Goal: Task Accomplishment & Management: Complete application form

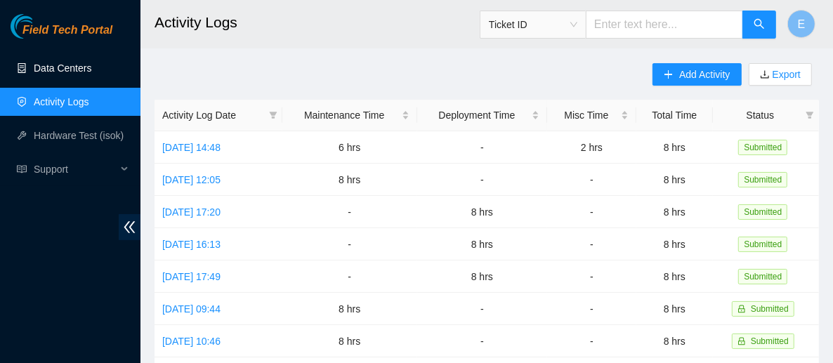
drag, startPoint x: 0, startPoint y: 0, endPoint x: 63, endPoint y: 77, distance: 99.8
click at [63, 74] on link "Data Centers" at bounding box center [63, 67] width 58 height 11
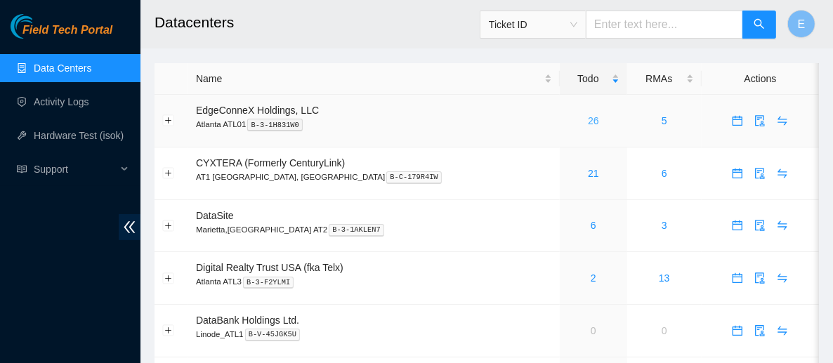
click at [588, 119] on link "26" at bounding box center [593, 120] width 11 height 11
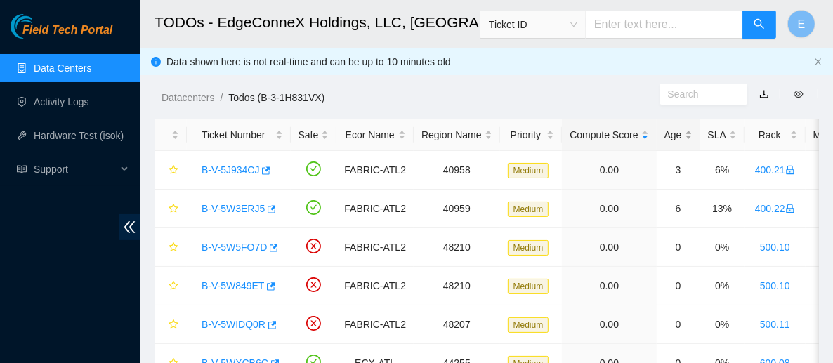
click at [664, 133] on div "Age" at bounding box center [678, 134] width 28 height 15
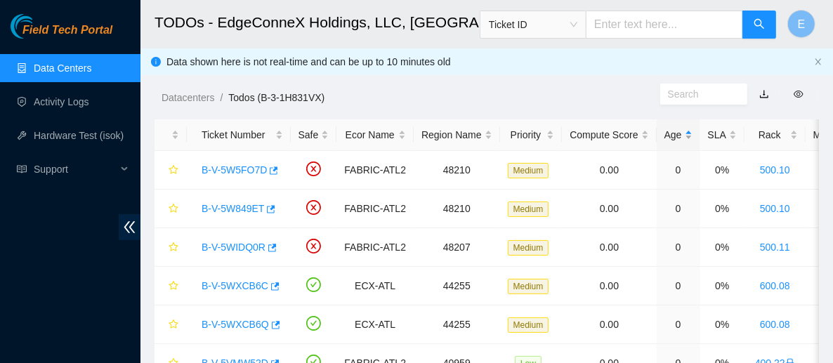
click at [664, 133] on div "Age" at bounding box center [678, 134] width 28 height 15
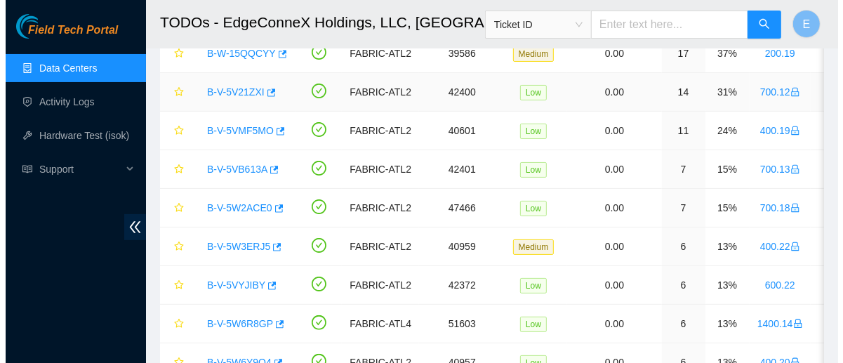
scroll to position [118, 0]
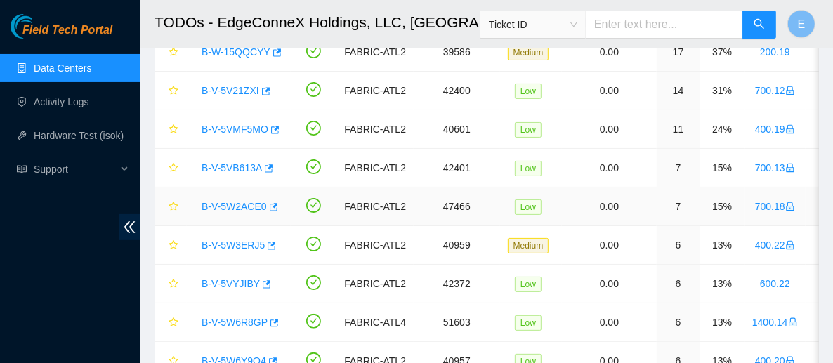
click at [235, 206] on link "B-V-5W2ACE0" at bounding box center [233, 206] width 65 height 11
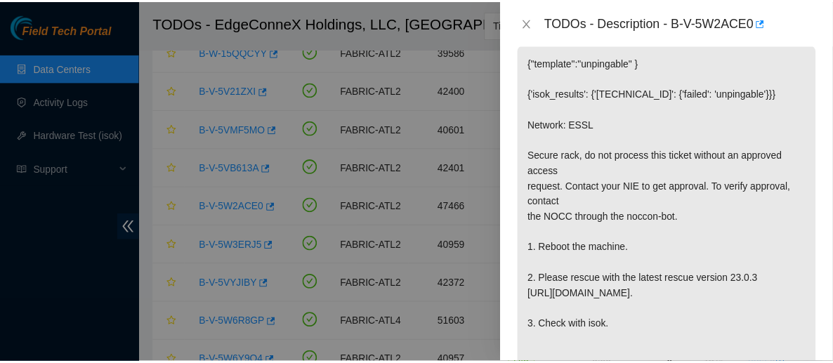
scroll to position [322, 0]
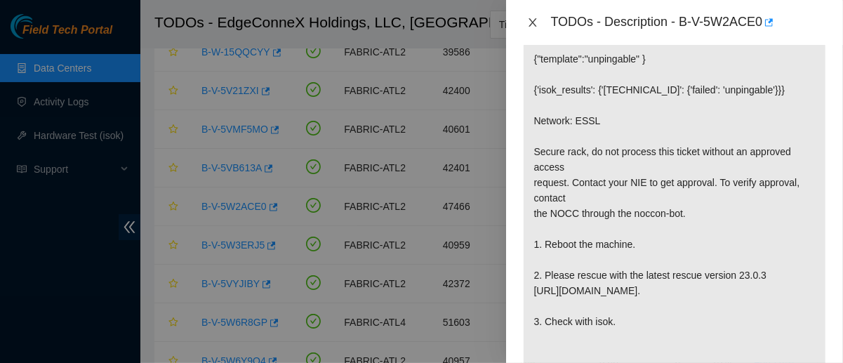
click at [525, 24] on button "Close" at bounding box center [533, 22] width 20 height 13
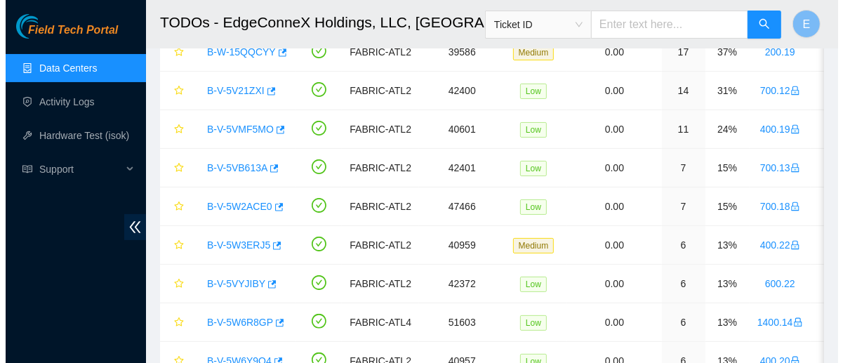
scroll to position [312, 0]
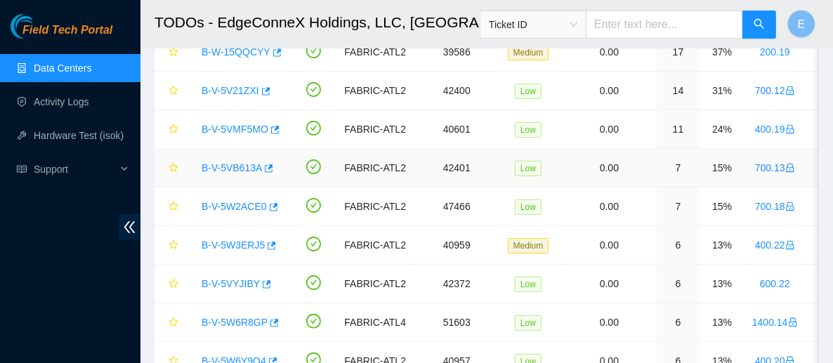
click at [244, 162] on link "B-V-5VB613A" at bounding box center [231, 167] width 60 height 11
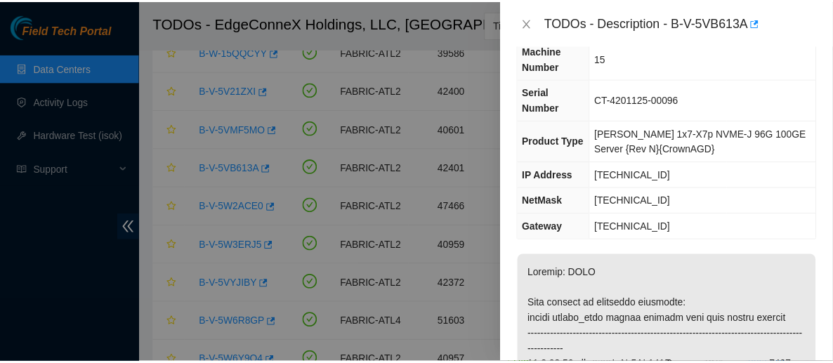
scroll to position [113, 0]
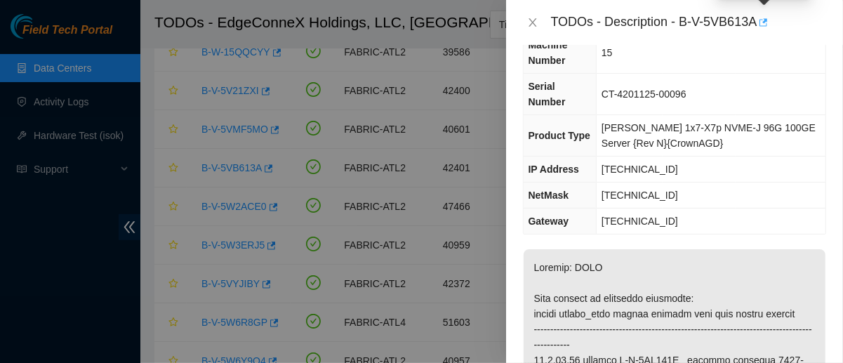
click at [762, 22] on icon "button" at bounding box center [762, 23] width 10 height 10
click at [69, 72] on div at bounding box center [421, 181] width 843 height 363
click at [531, 21] on icon "close" at bounding box center [532, 22] width 11 height 11
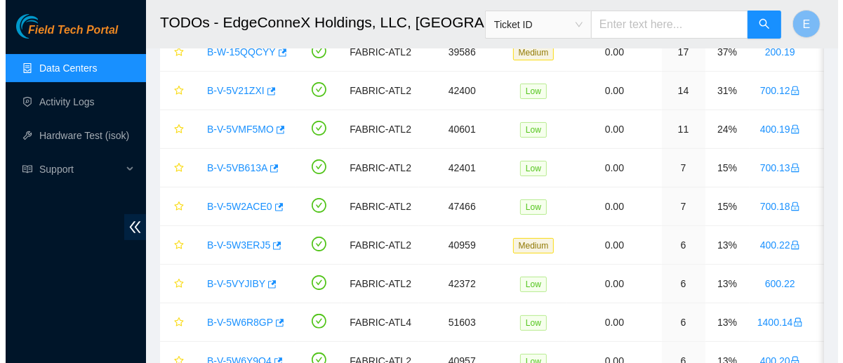
scroll to position [144, 0]
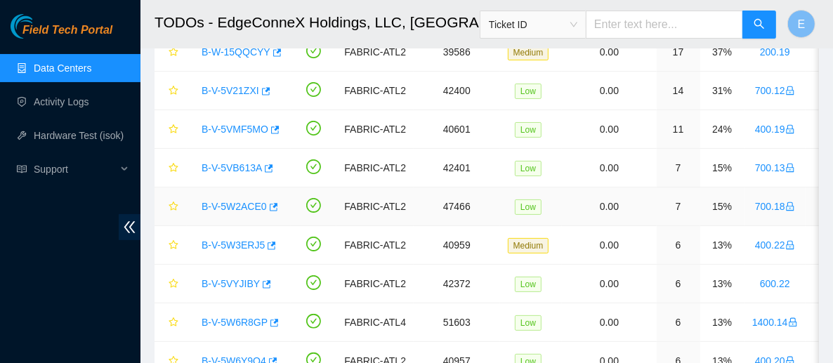
click at [255, 206] on link "B-V-5W2ACE0" at bounding box center [233, 206] width 65 height 11
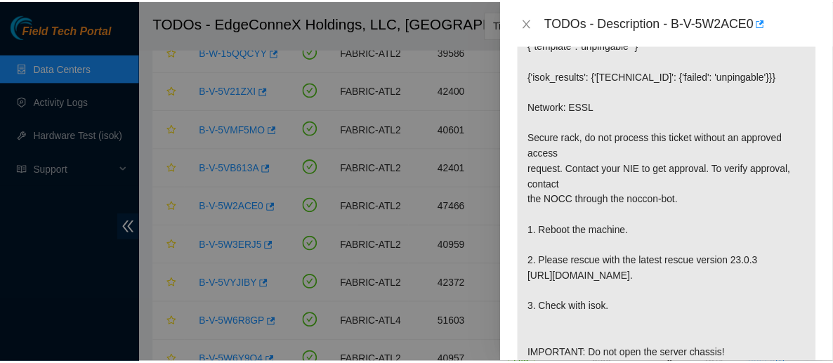
scroll to position [347, 0]
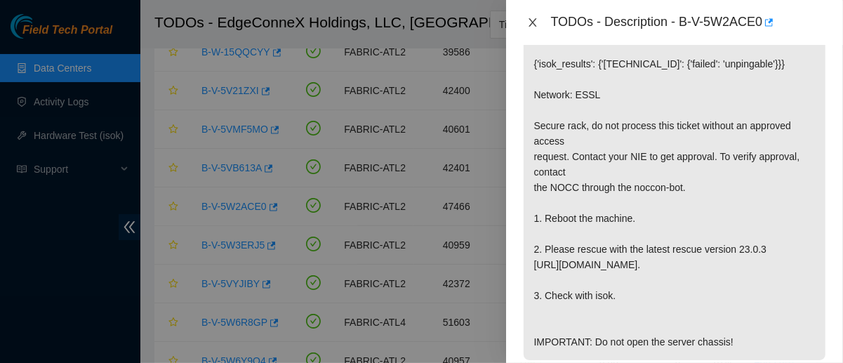
click at [533, 19] on icon "close" at bounding box center [532, 22] width 11 height 11
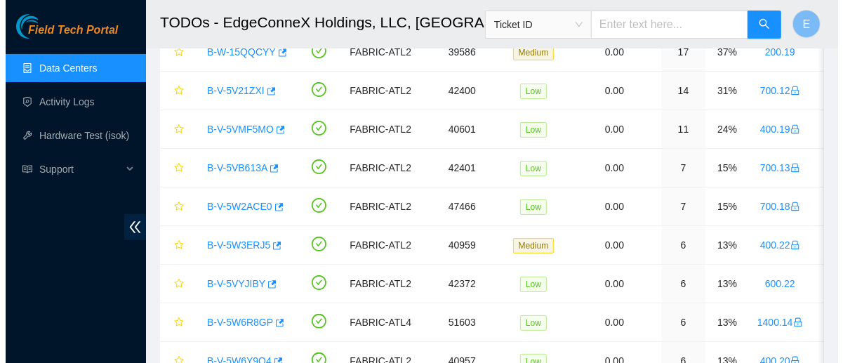
scroll to position [337, 0]
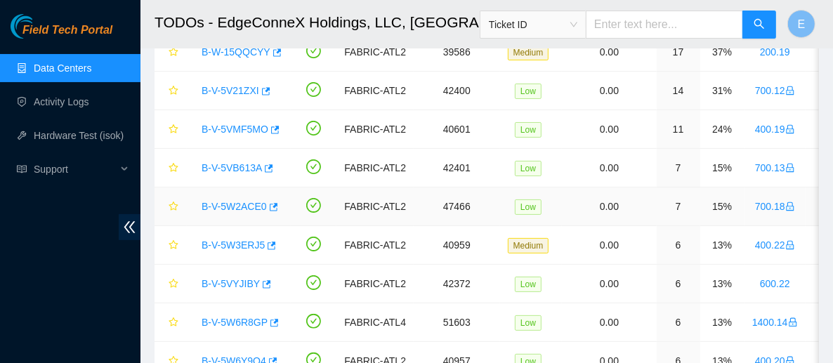
click at [248, 205] on link "B-V-5W2ACE0" at bounding box center [233, 206] width 65 height 11
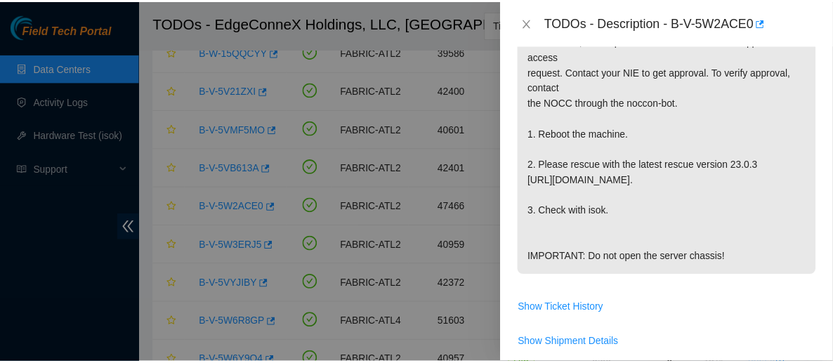
scroll to position [432, 0]
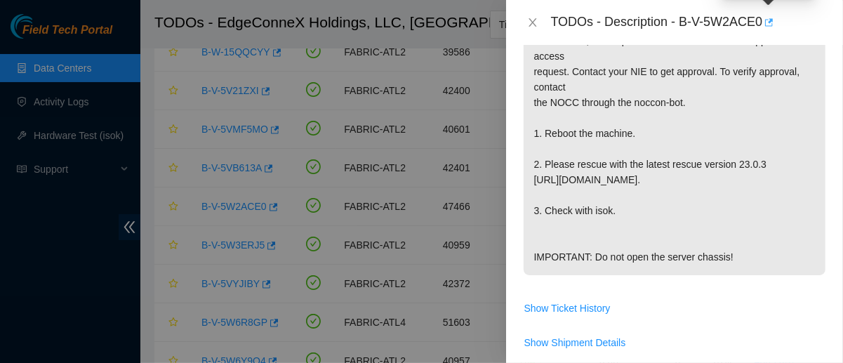
click at [768, 25] on icon "button" at bounding box center [768, 23] width 10 height 10
click at [533, 19] on icon "close" at bounding box center [532, 22] width 11 height 11
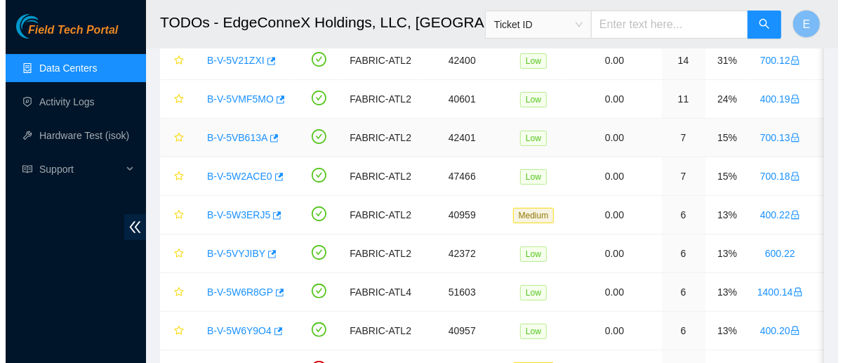
scroll to position [150, 0]
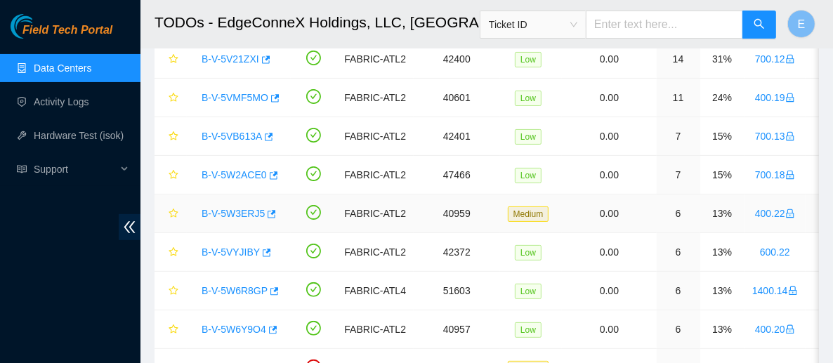
click at [246, 208] on link "B-V-5W3ERJ5" at bounding box center [232, 213] width 63 height 11
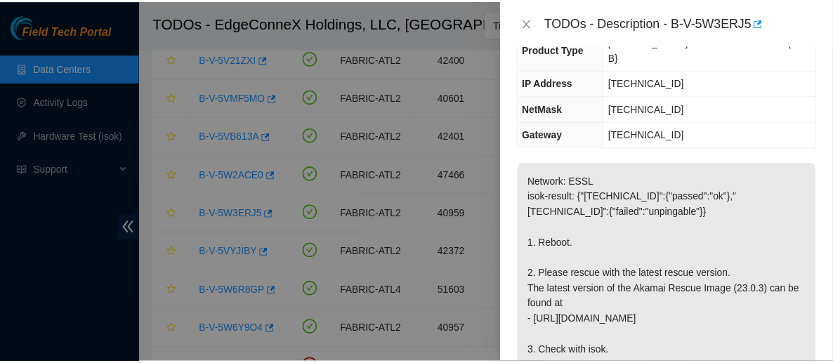
scroll to position [153, 0]
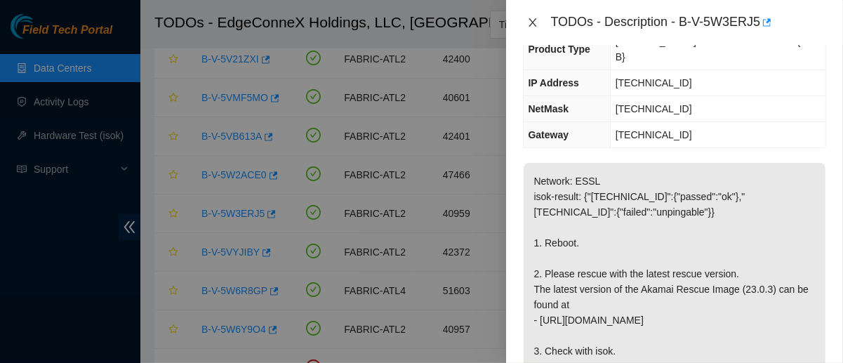
click at [538, 24] on icon "close" at bounding box center [532, 22] width 11 height 11
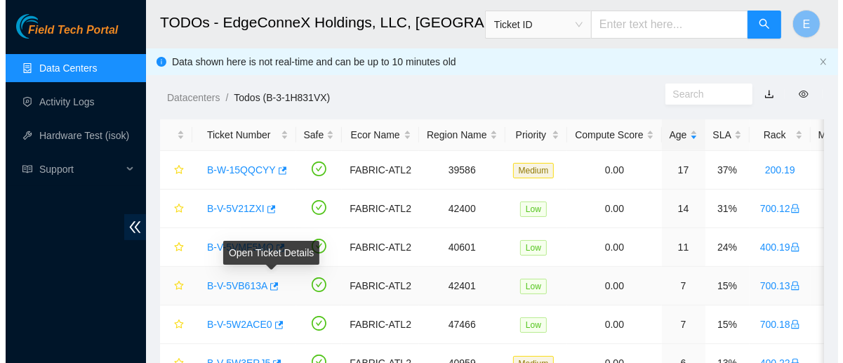
scroll to position [37, 0]
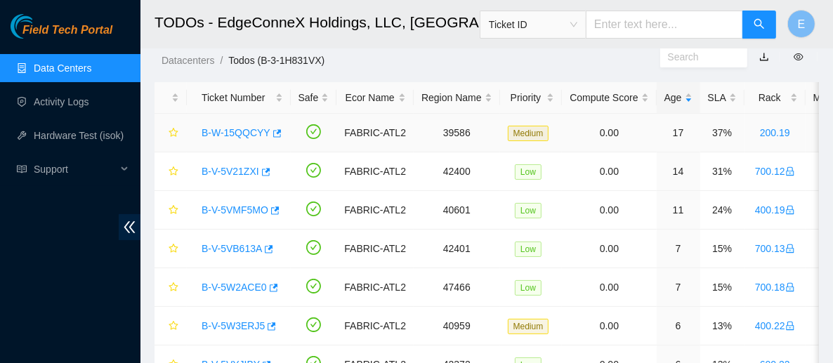
click at [234, 135] on link "B-W-15QQCYY" at bounding box center [235, 132] width 69 height 11
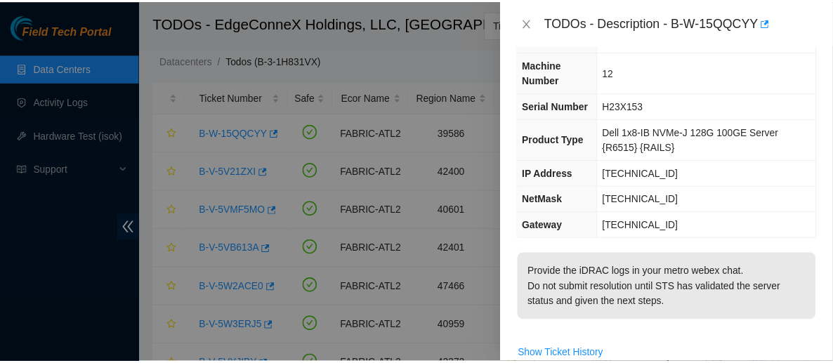
scroll to position [61, 0]
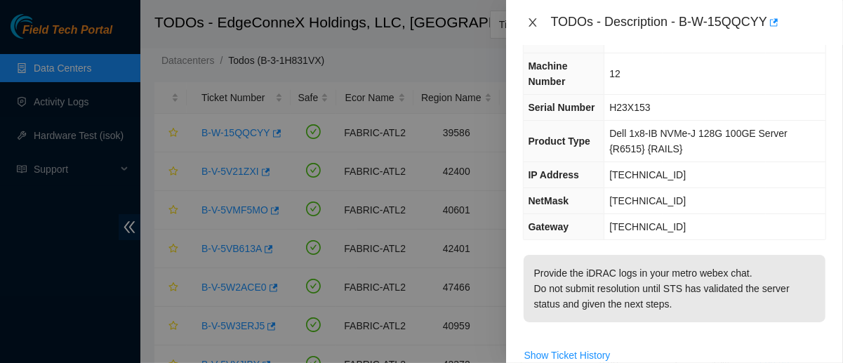
click at [530, 26] on icon "close" at bounding box center [532, 22] width 11 height 11
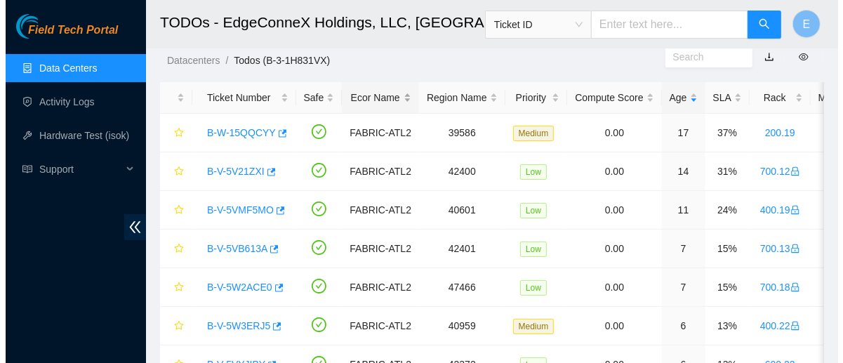
scroll to position [77, 0]
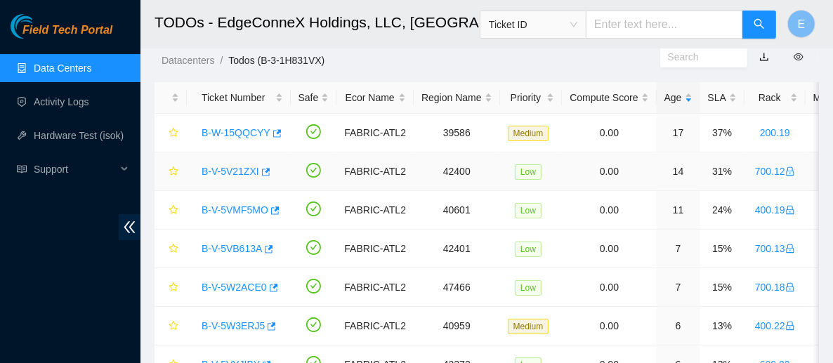
click at [230, 171] on link "B-V-5V21ZXI" at bounding box center [230, 171] width 58 height 11
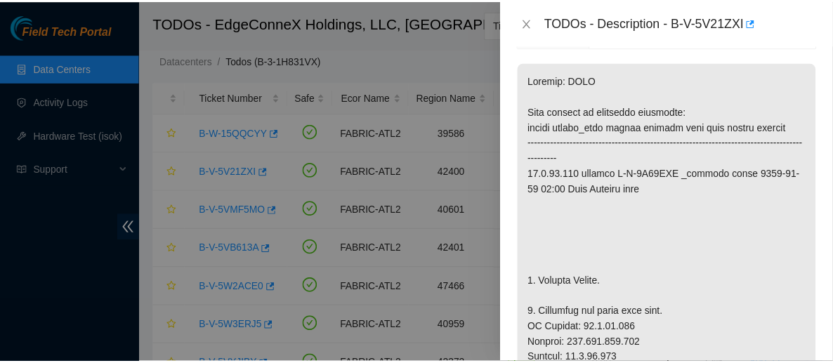
scroll to position [308, 0]
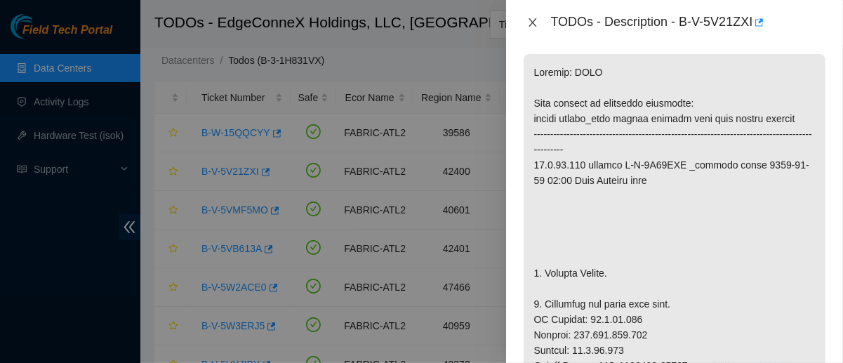
click at [535, 22] on icon "close" at bounding box center [532, 22] width 11 height 11
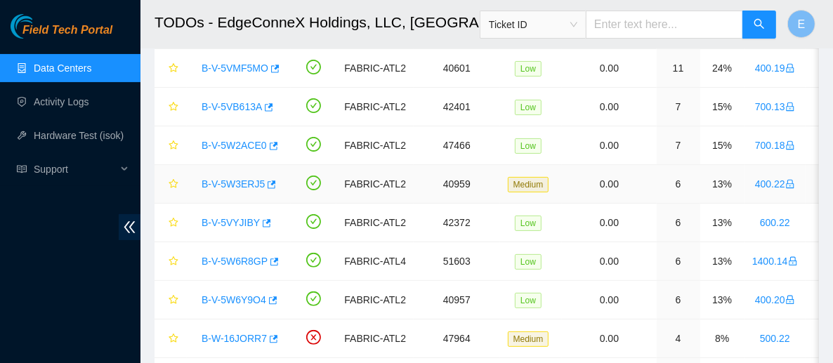
scroll to position [180, 0]
click at [378, 1] on h2 "TODOs - EdgeConneX Holdings, LLC, Atlanta ATL01" at bounding box center [435, 22] width 563 height 45
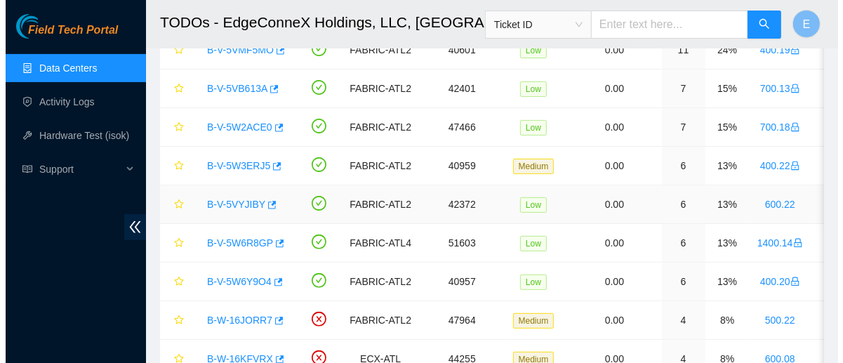
scroll to position [199, 0]
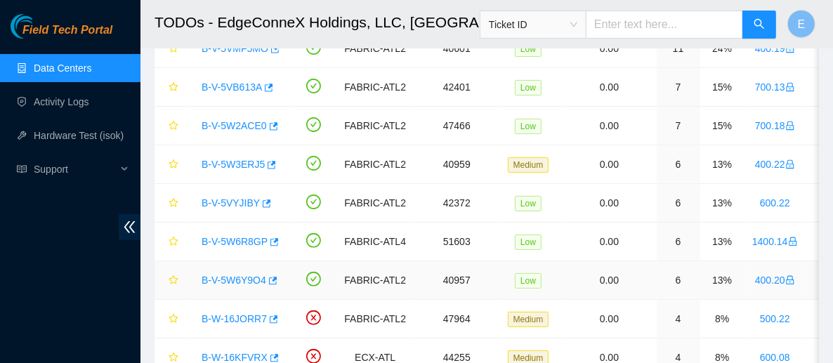
click at [244, 274] on link "B-V-5W6Y9O4" at bounding box center [233, 279] width 65 height 11
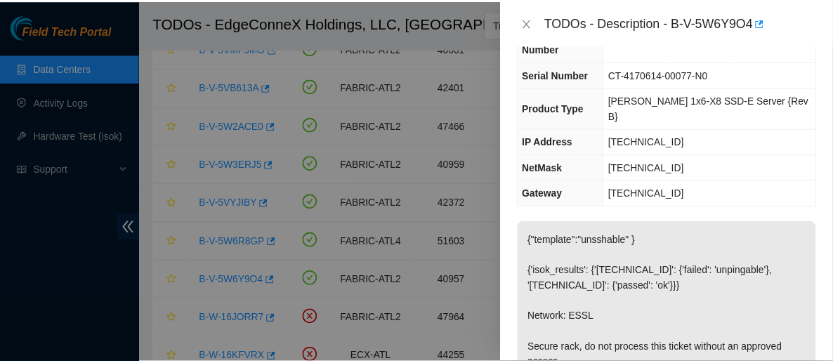
scroll to position [0, 0]
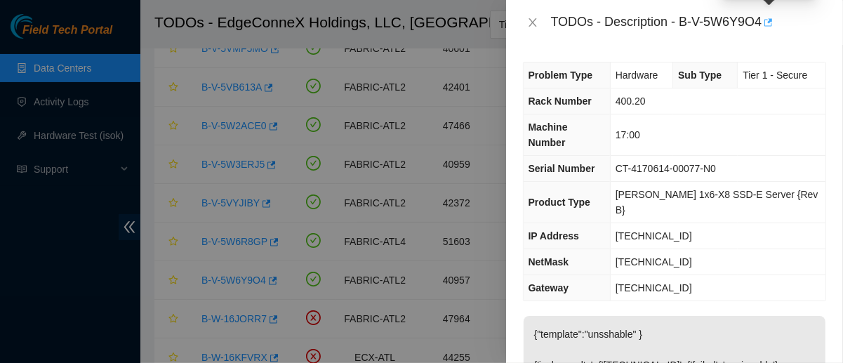
click at [773, 20] on icon "button" at bounding box center [768, 22] width 8 height 8
click at [532, 21] on icon "close" at bounding box center [532, 22] width 11 height 11
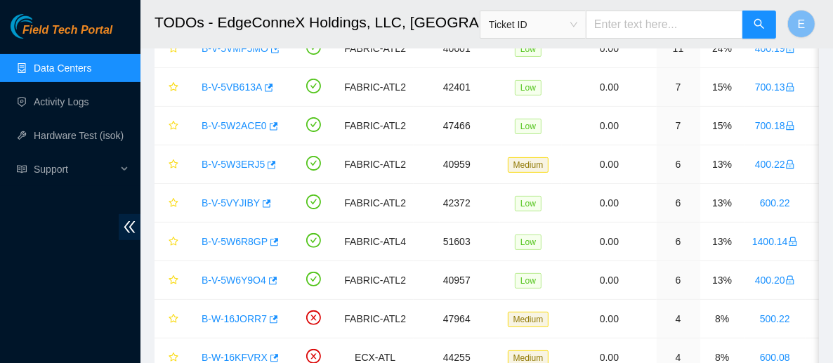
click at [76, 68] on link "Data Centers" at bounding box center [63, 67] width 58 height 11
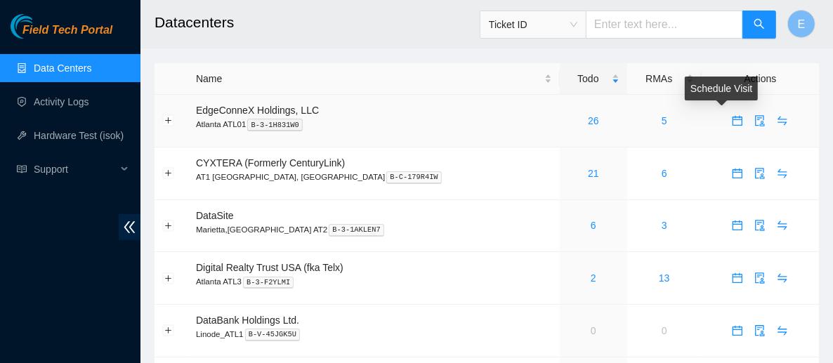
click at [732, 123] on icon "calendar" at bounding box center [737, 121] width 10 height 10
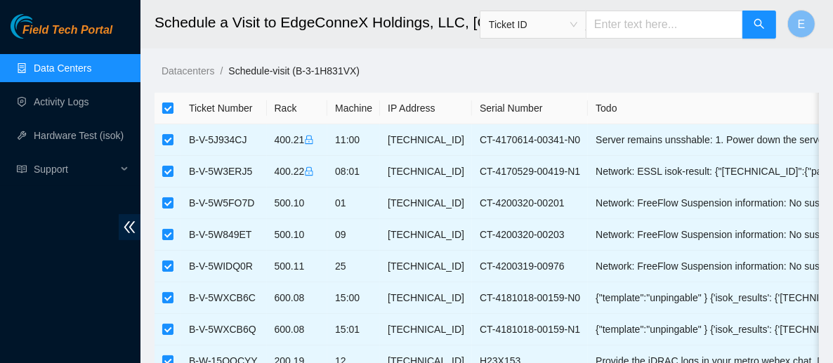
click at [171, 110] on input "checkbox" at bounding box center [167, 107] width 11 height 11
checkbox input "false"
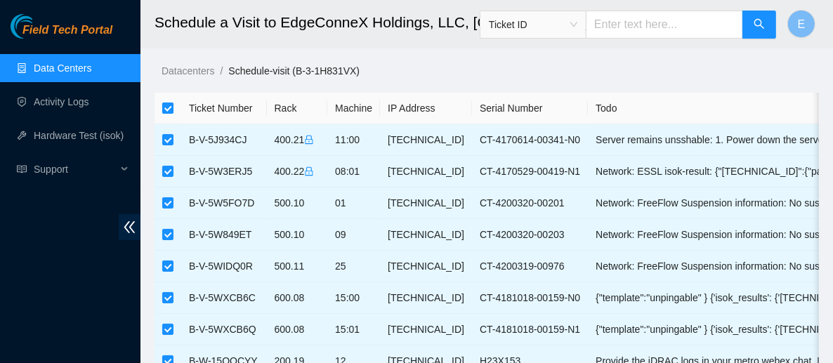
checkbox input "false"
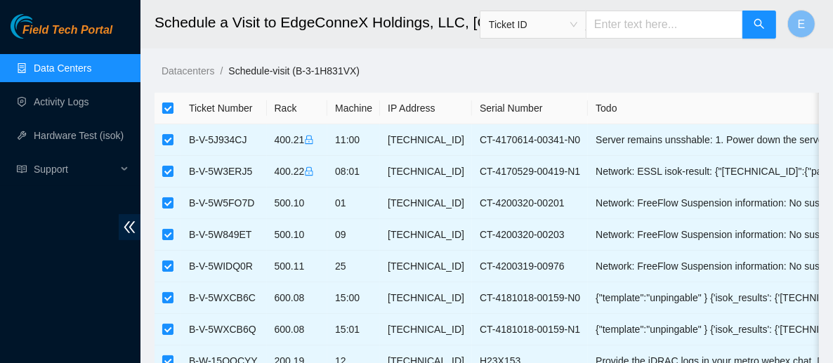
checkbox input "false"
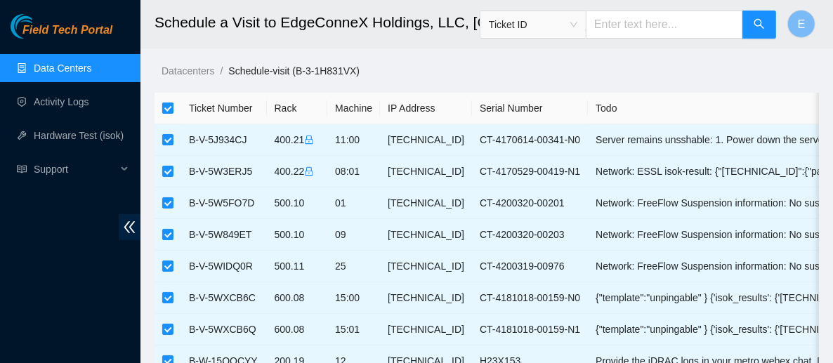
checkbox input "false"
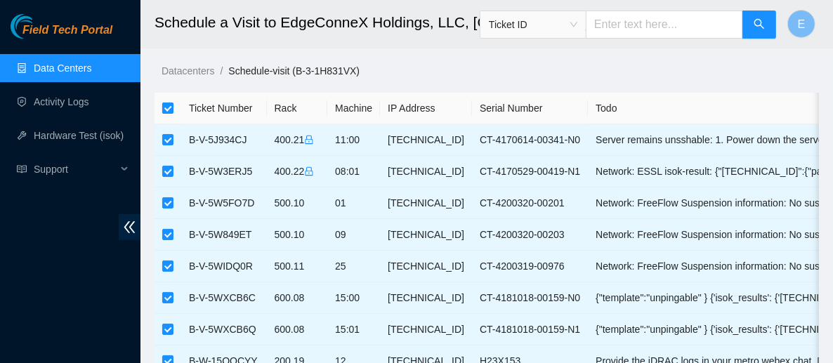
checkbox input "false"
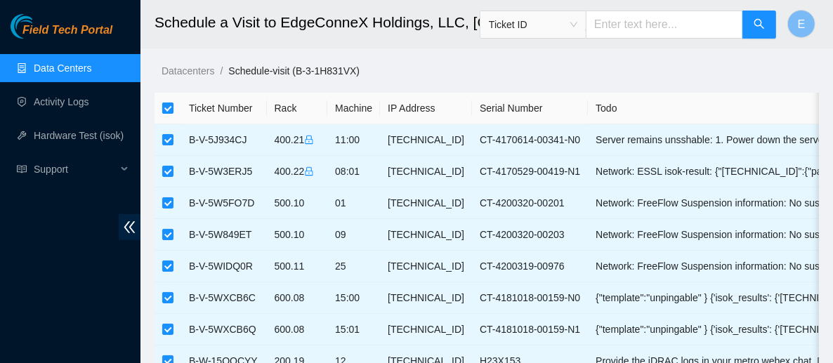
checkbox input "false"
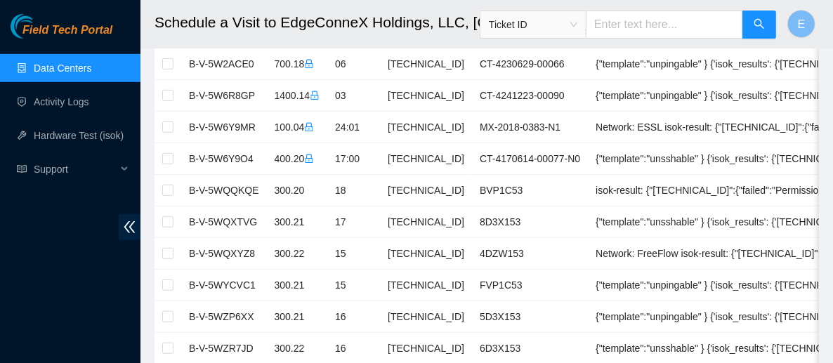
scroll to position [569, 0]
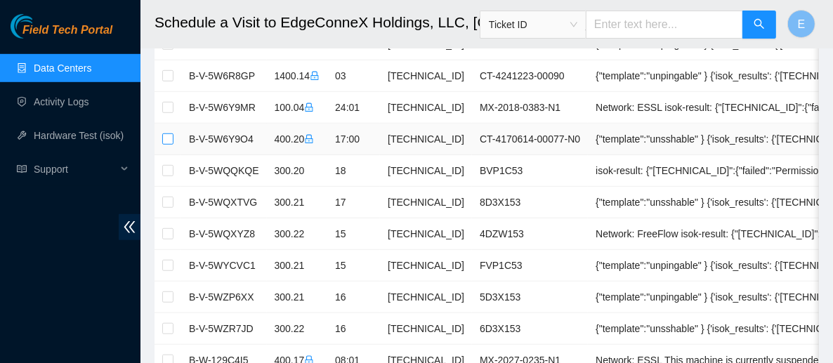
click at [172, 133] on input "checkbox" at bounding box center [167, 138] width 11 height 11
checkbox input "true"
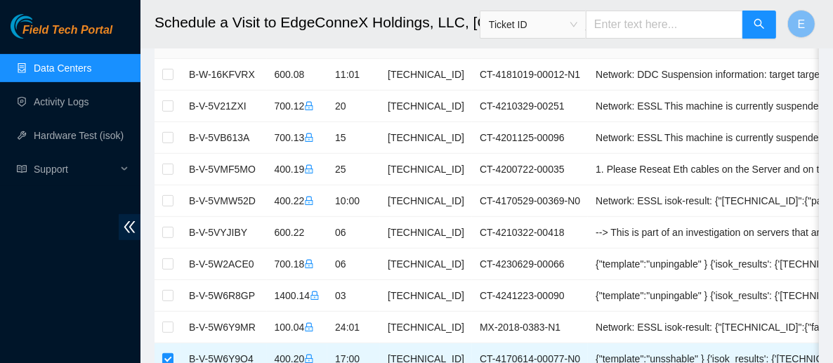
scroll to position [354, 0]
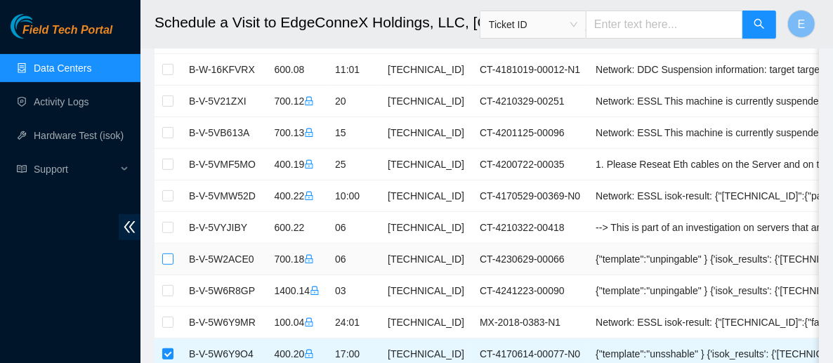
click at [168, 256] on input "checkbox" at bounding box center [167, 258] width 11 height 11
checkbox input "true"
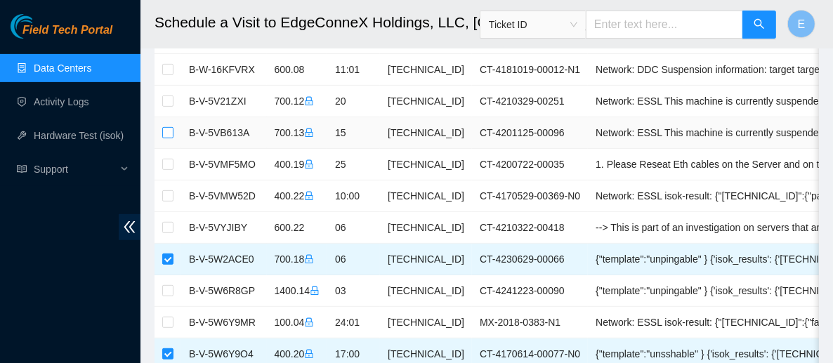
click at [167, 129] on input "checkbox" at bounding box center [167, 132] width 11 height 11
checkbox input "true"
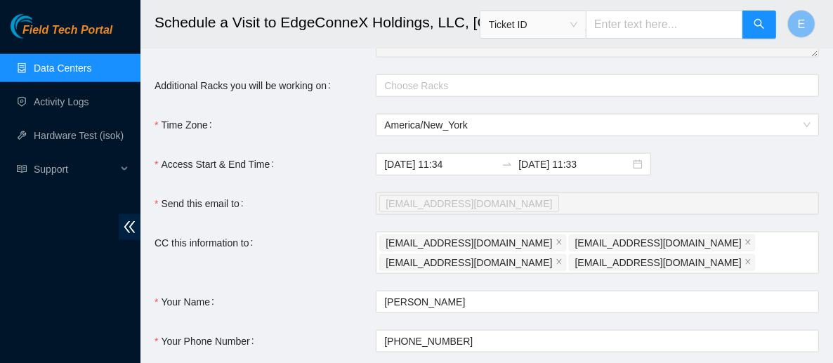
scroll to position [1071, 0]
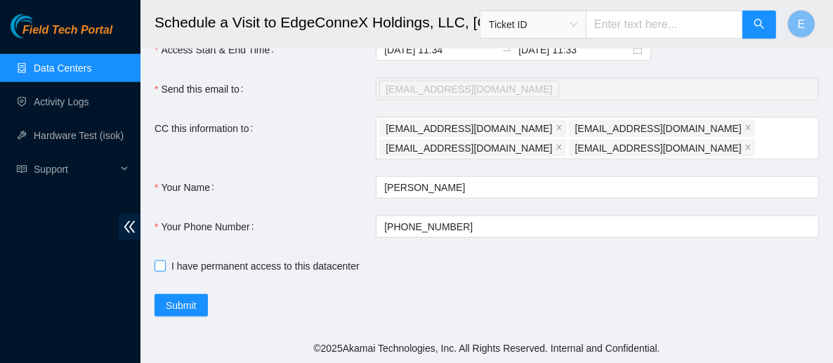
click at [160, 270] on input "I have permanent access to this datacenter" at bounding box center [159, 265] width 10 height 10
checkbox input "true"
click at [185, 300] on span "Submit" at bounding box center [181, 305] width 31 height 15
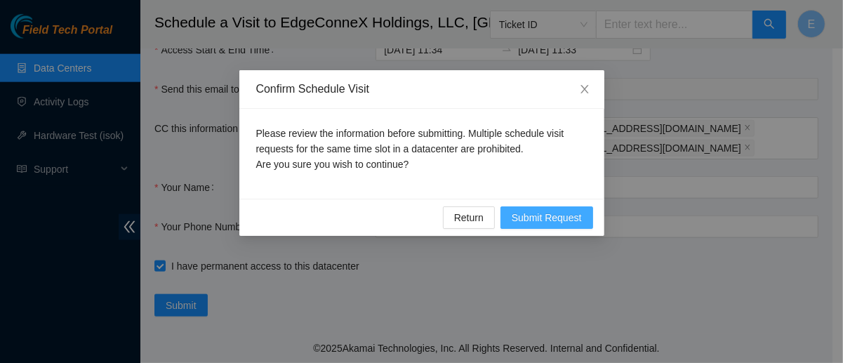
click at [553, 217] on span "Submit Request" at bounding box center [547, 217] width 70 height 15
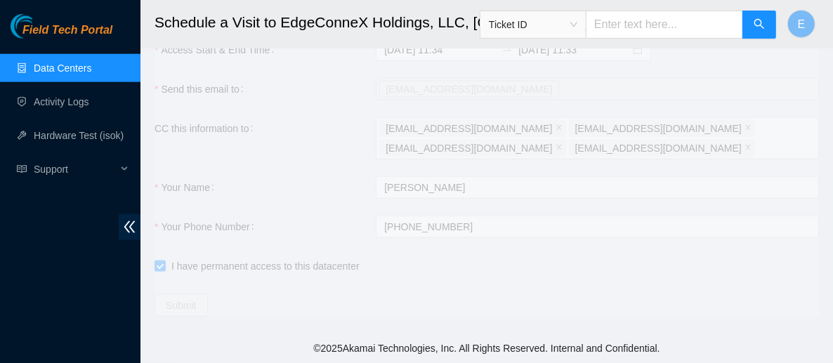
type input "2025-09-30 11:35"
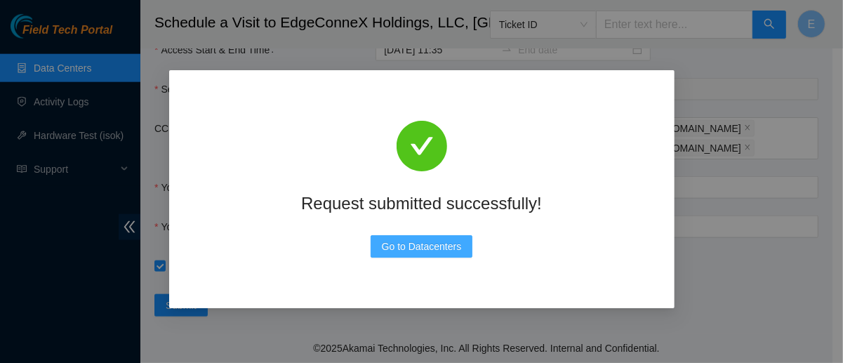
click at [435, 243] on span "Go to Datacenters" at bounding box center [422, 246] width 80 height 15
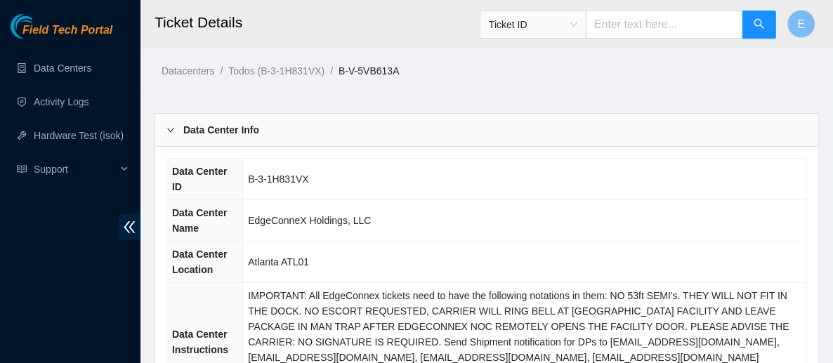
click at [204, 126] on b "Data Center Info" at bounding box center [221, 129] width 76 height 15
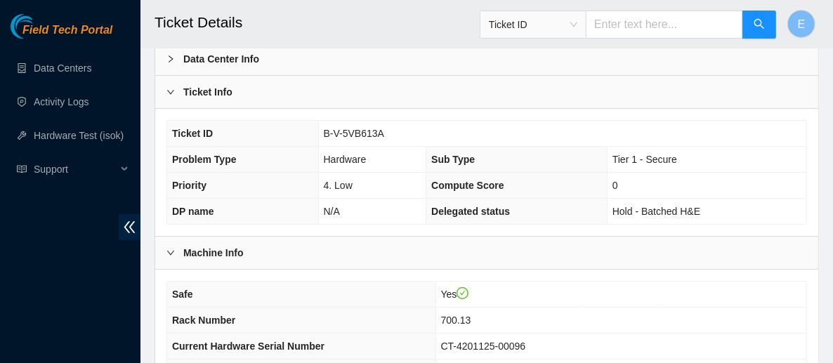
scroll to position [70, 0]
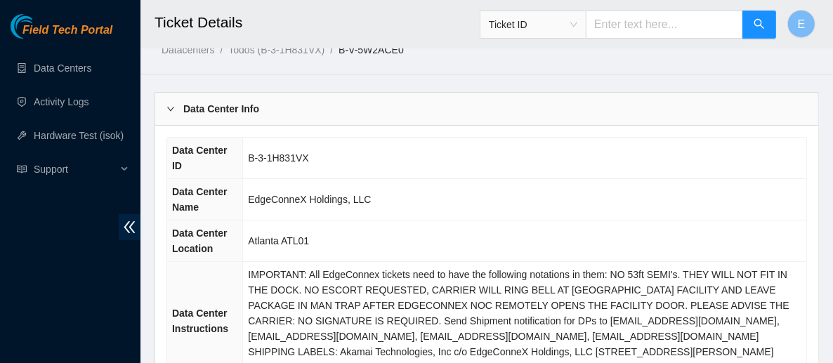
scroll to position [20, 0]
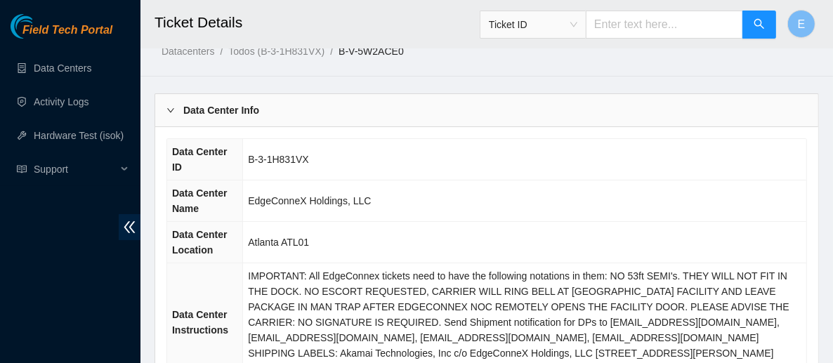
click at [179, 107] on div at bounding box center [174, 109] width 17 height 15
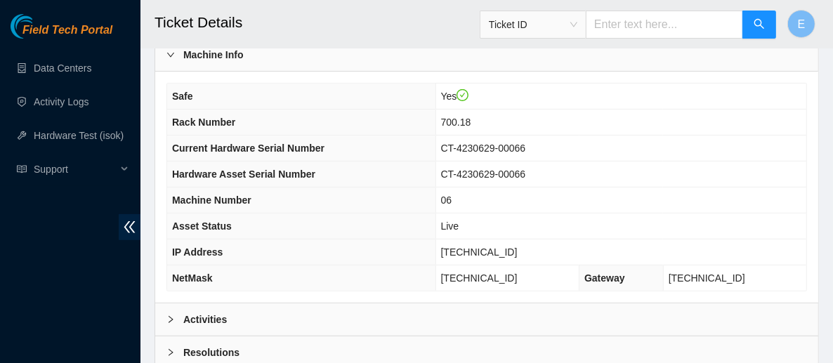
scroll to position [377, 0]
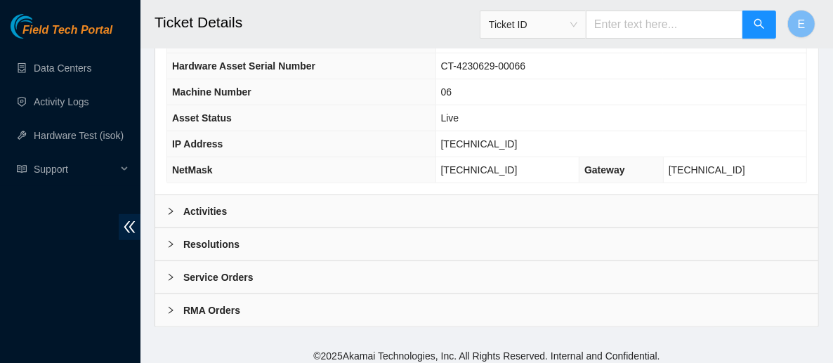
click at [435, 199] on div "Activities" at bounding box center [486, 211] width 663 height 32
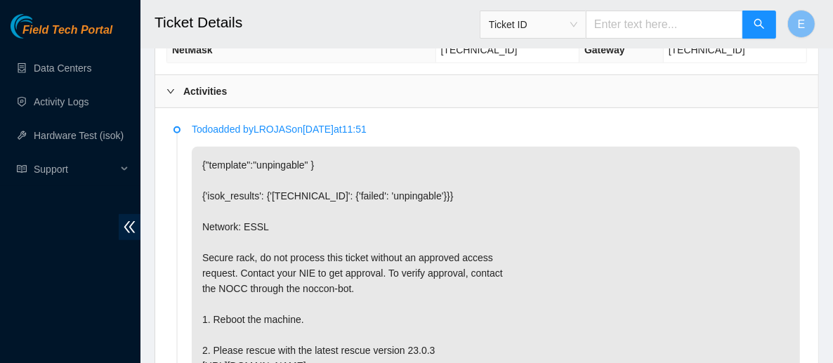
scroll to position [498, 0]
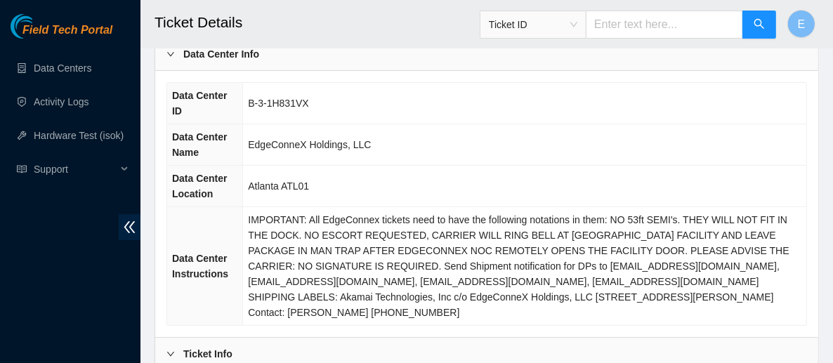
scroll to position [74, 0]
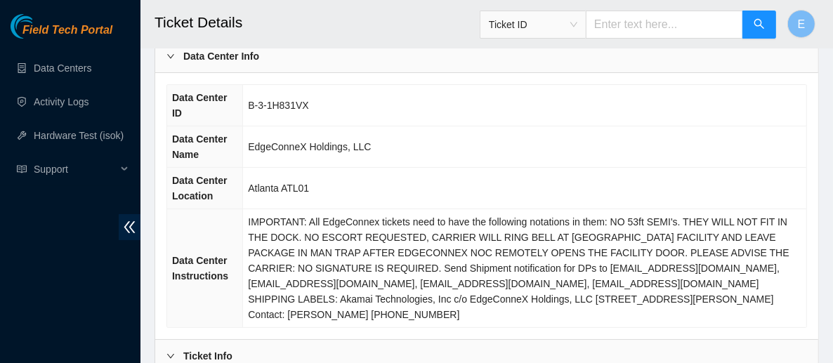
click at [191, 62] on b "Data Center Info" at bounding box center [221, 55] width 76 height 15
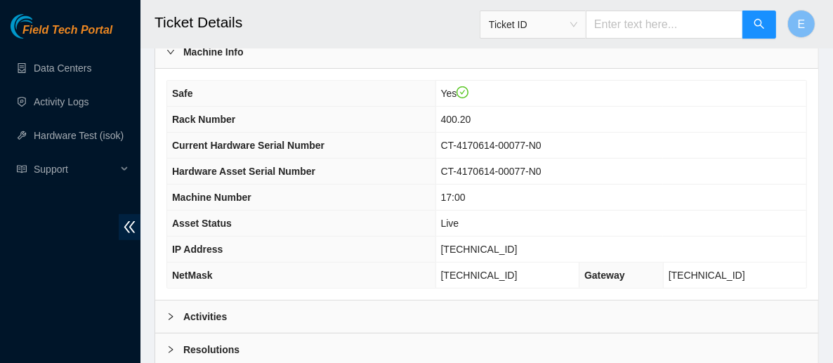
scroll to position [266, 0]
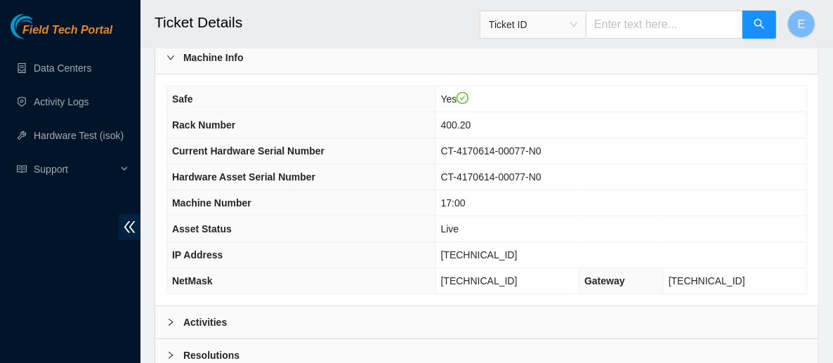
click at [301, 310] on div "Activities" at bounding box center [486, 322] width 663 height 32
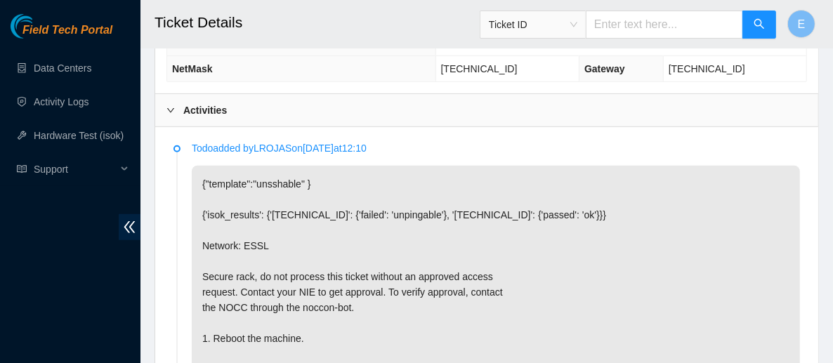
scroll to position [477, 0]
